Goal: Task Accomplishment & Management: Manage account settings

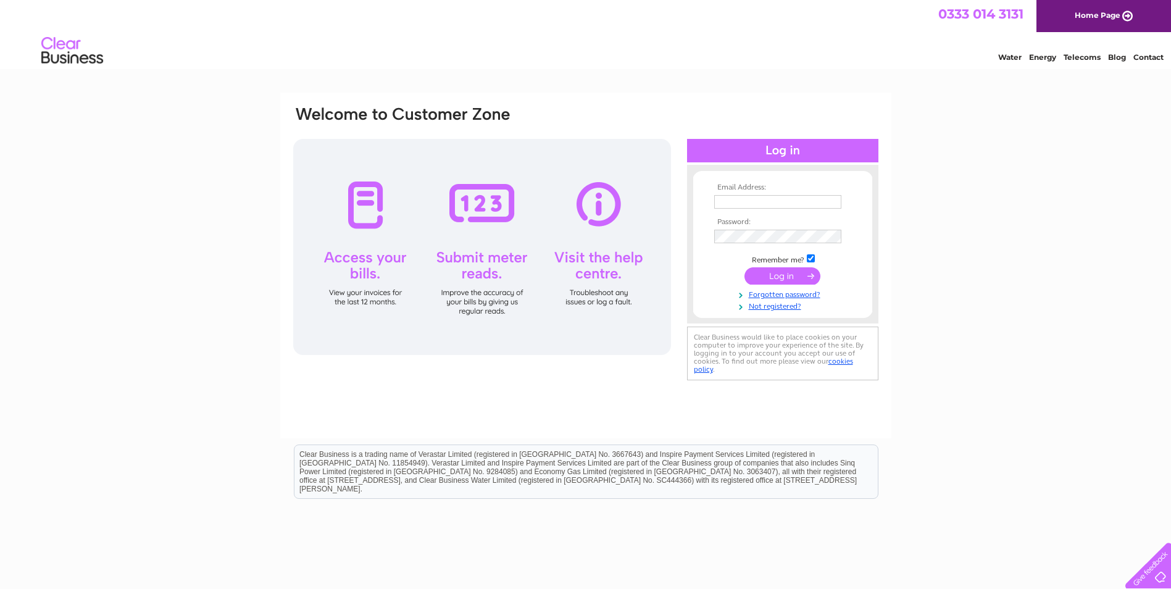
type input "mblackpark@btconnect.com"
click at [775, 268] on input "submit" at bounding box center [783, 275] width 76 height 17
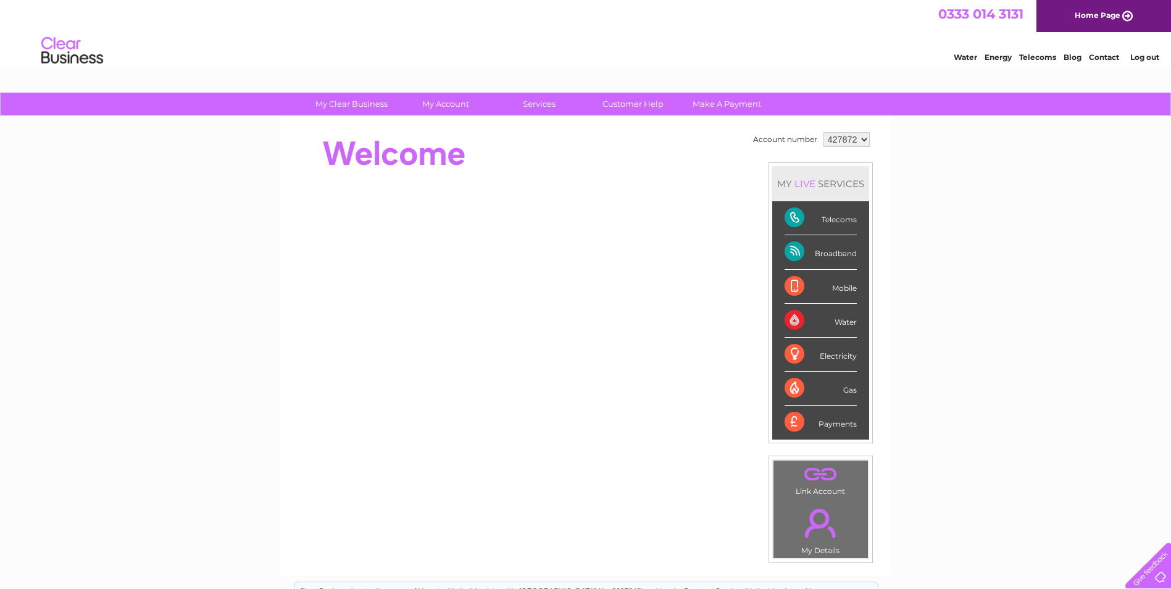
click at [1147, 57] on link "Log out" at bounding box center [1145, 56] width 29 height 9
